Goal: Task Accomplishment & Management: Manage account settings

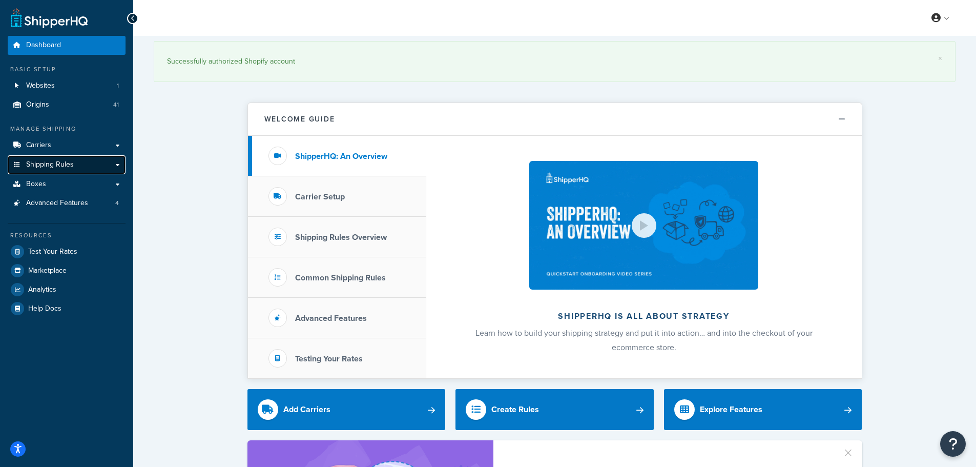
click at [50, 167] on span "Shipping Rules" at bounding box center [50, 164] width 48 height 9
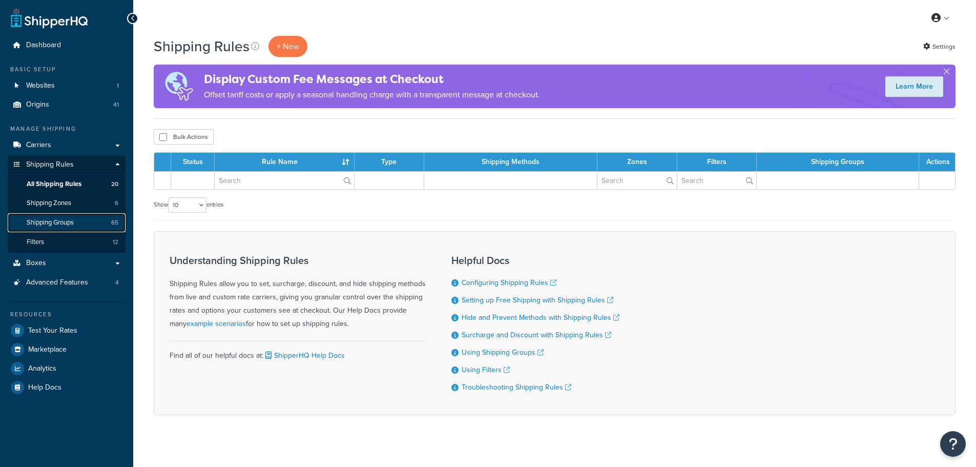
click at [57, 224] on span "Shipping Groups" at bounding box center [50, 222] width 47 height 9
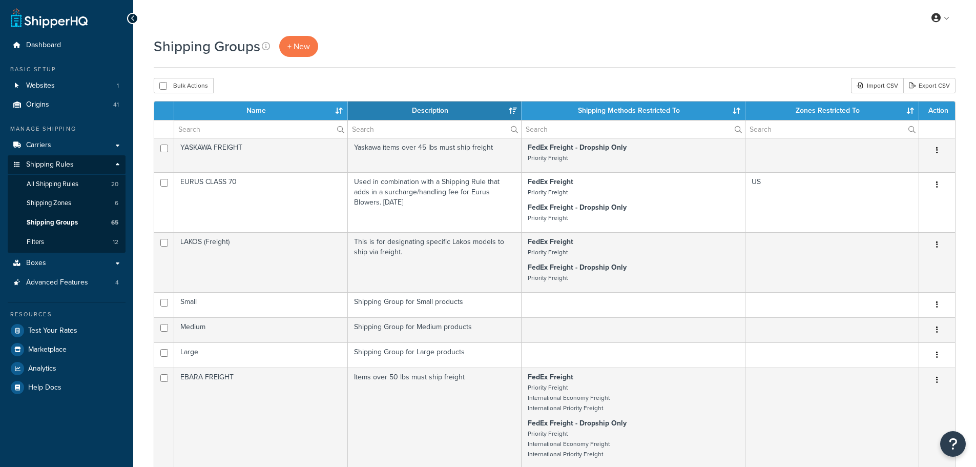
select select "15"
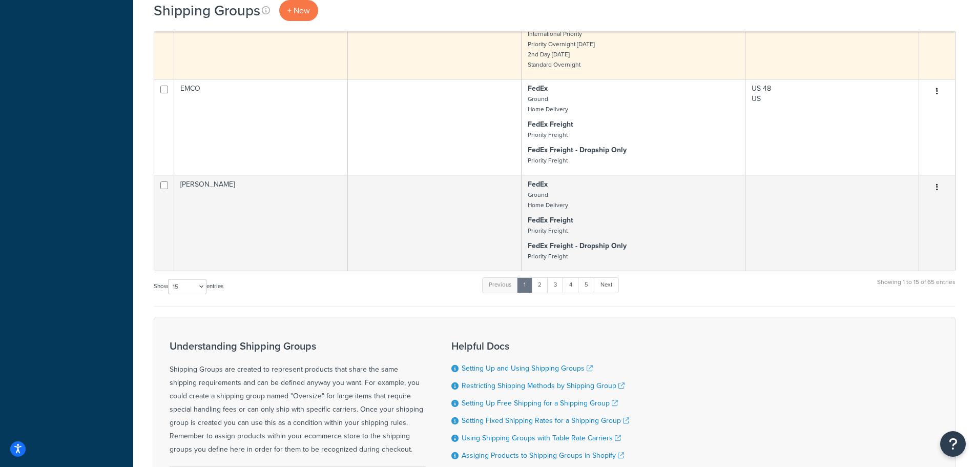
scroll to position [717, 0]
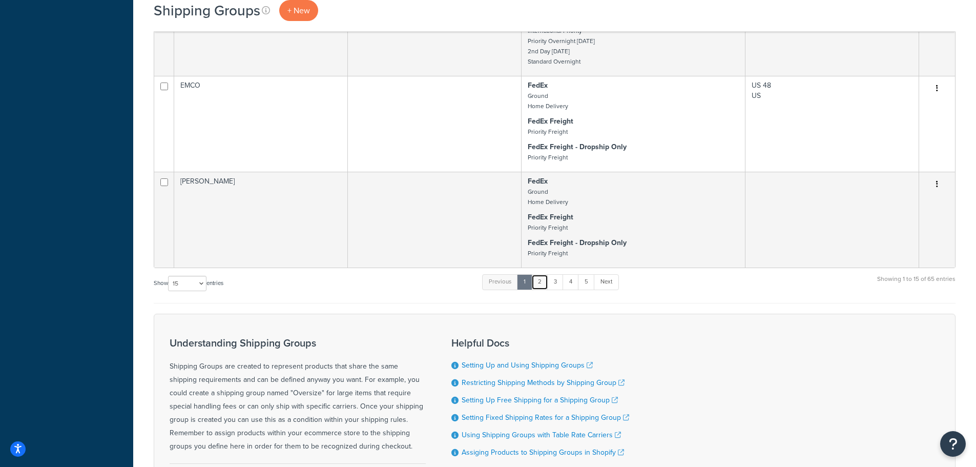
click at [547, 282] on link "2" at bounding box center [539, 281] width 17 height 15
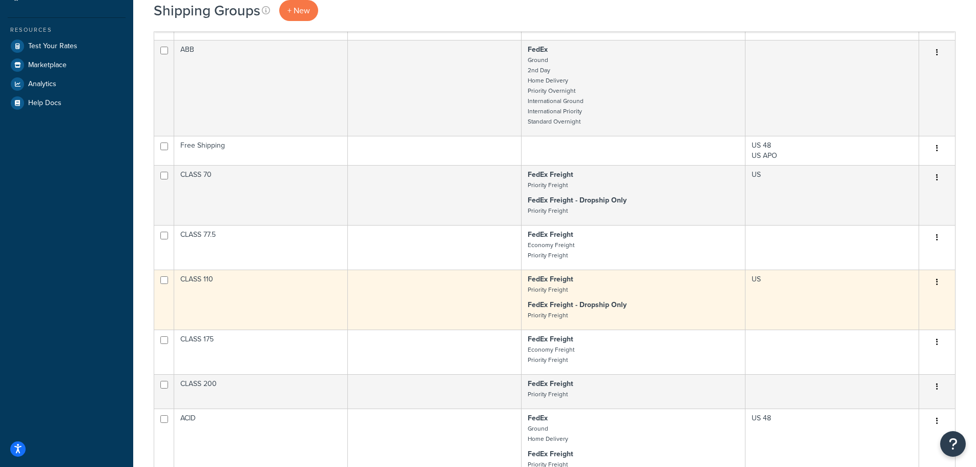
scroll to position [256, 0]
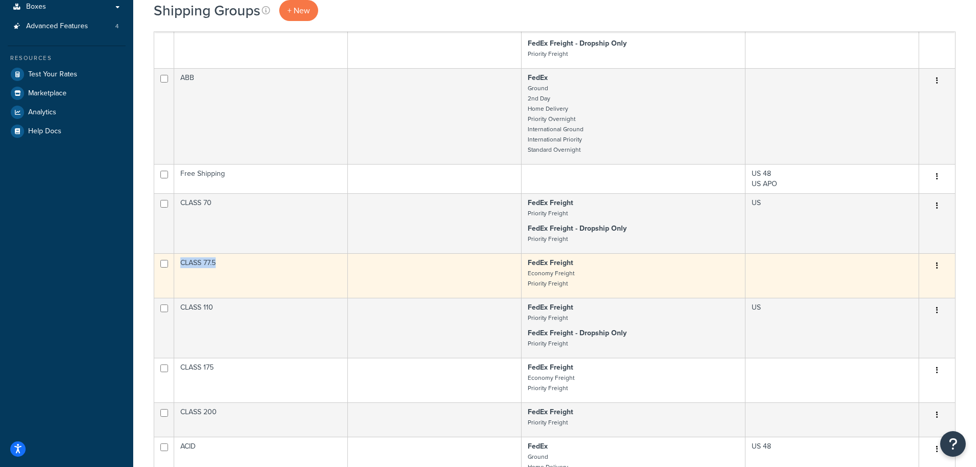
drag, startPoint x: 219, startPoint y: 263, endPoint x: 175, endPoint y: 264, distance: 44.1
click at [175, 264] on td "CLASS 77.5" at bounding box center [261, 275] width 174 height 45
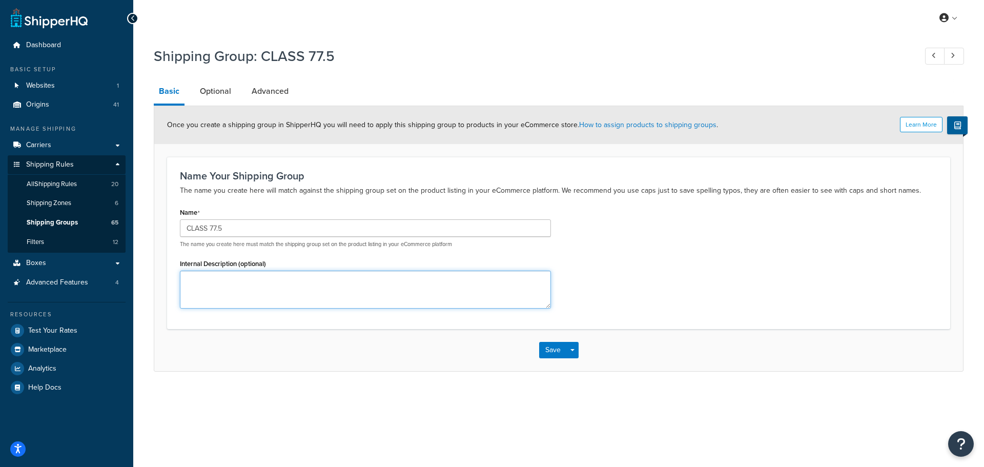
drag, startPoint x: 0, startPoint y: 0, endPoint x: 214, endPoint y: 293, distance: 362.6
click at [214, 293] on textarea "Internal Description (optional)" at bounding box center [365, 290] width 371 height 38
click at [215, 95] on link "Optional" at bounding box center [216, 91] width 42 height 25
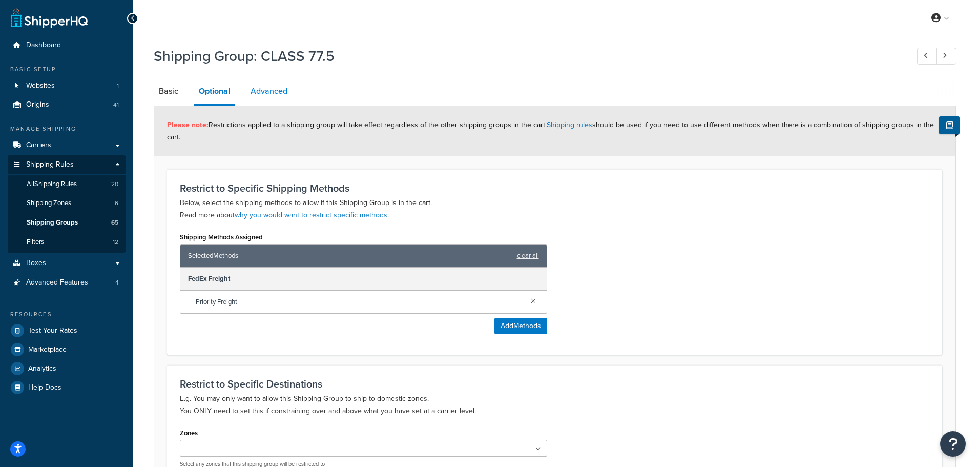
click at [272, 94] on link "Advanced" at bounding box center [268, 91] width 47 height 25
select select "77.5"
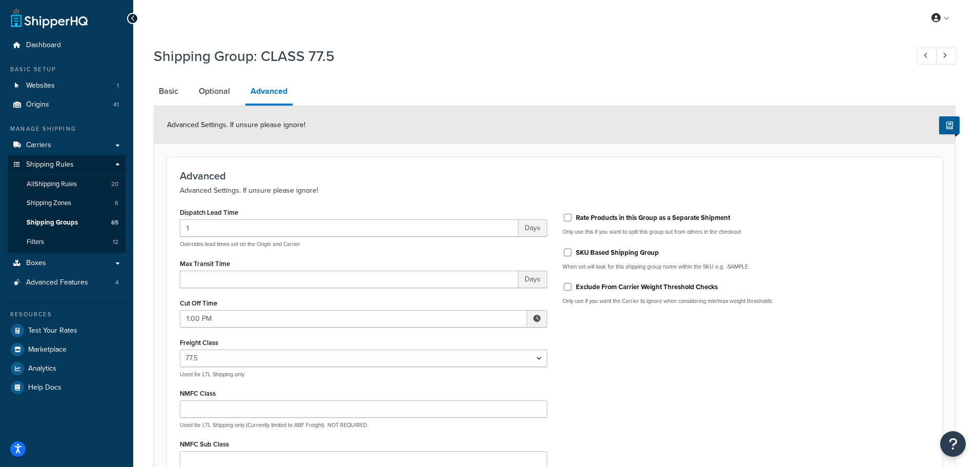
click at [275, 53] on h1 "Shipping Group: CLASS 77.5" at bounding box center [526, 56] width 745 height 20
click at [280, 52] on h1 "Shipping Group: CLASS 77.5" at bounding box center [526, 56] width 745 height 20
drag, startPoint x: 264, startPoint y: 55, endPoint x: 335, endPoint y: 55, distance: 70.2
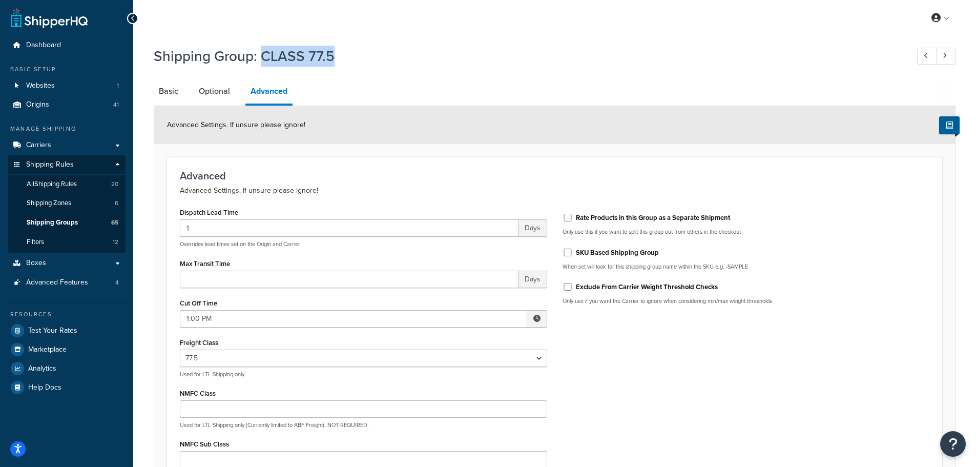
click at [335, 55] on h1 "Shipping Group: CLASS 77.5" at bounding box center [526, 56] width 745 height 20
copy h1 "CLASS 77.5"
